Goal: Task Accomplishment & Management: Manage account settings

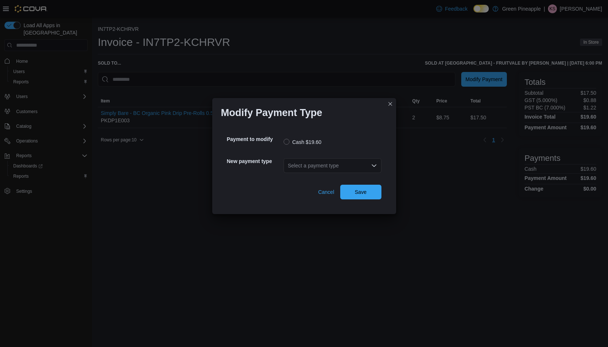
click at [355, 170] on div "Select a payment type" at bounding box center [332, 165] width 98 height 15
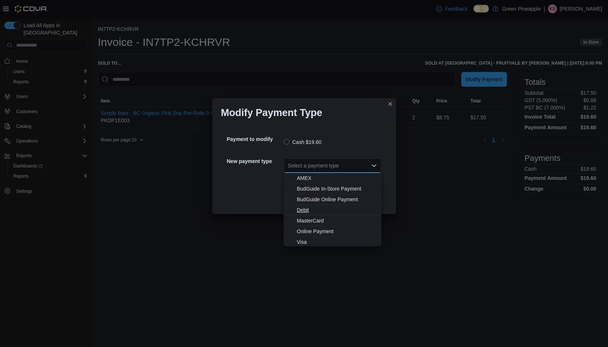
click at [311, 212] on span "Debit" at bounding box center [337, 210] width 80 height 7
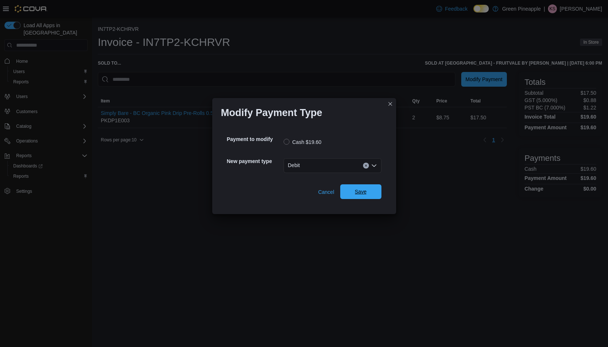
click at [361, 194] on span "Save" at bounding box center [361, 191] width 12 height 7
